Goal: Find specific page/section: Find specific page/section

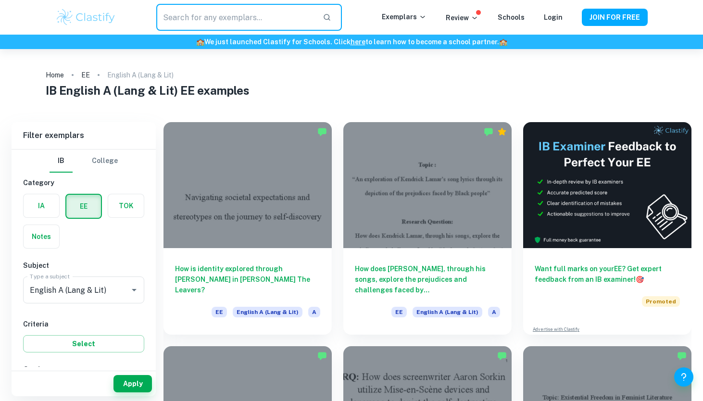
click at [199, 21] on input "text" at bounding box center [235, 17] width 159 height 27
type input "d"
type input "[PERSON_NAME]"
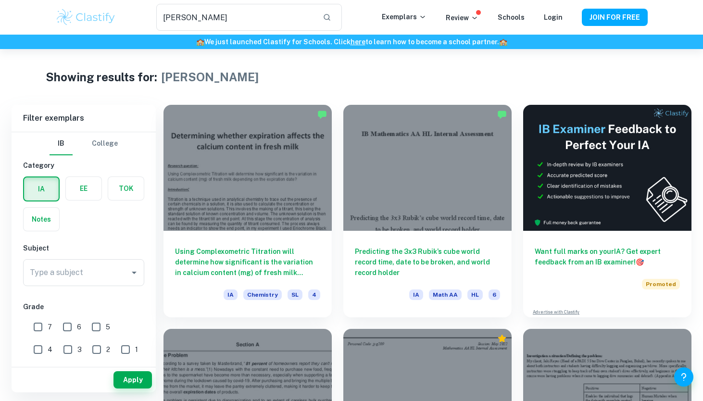
click at [88, 192] on label "button" at bounding box center [84, 188] width 36 height 23
click at [0, 0] on input "radio" at bounding box center [0, 0] width 0 height 0
click at [209, 12] on input "[PERSON_NAME]" at bounding box center [235, 17] width 159 height 27
click at [136, 381] on button "Apply" at bounding box center [133, 379] width 38 height 17
